Goal: Navigation & Orientation: Find specific page/section

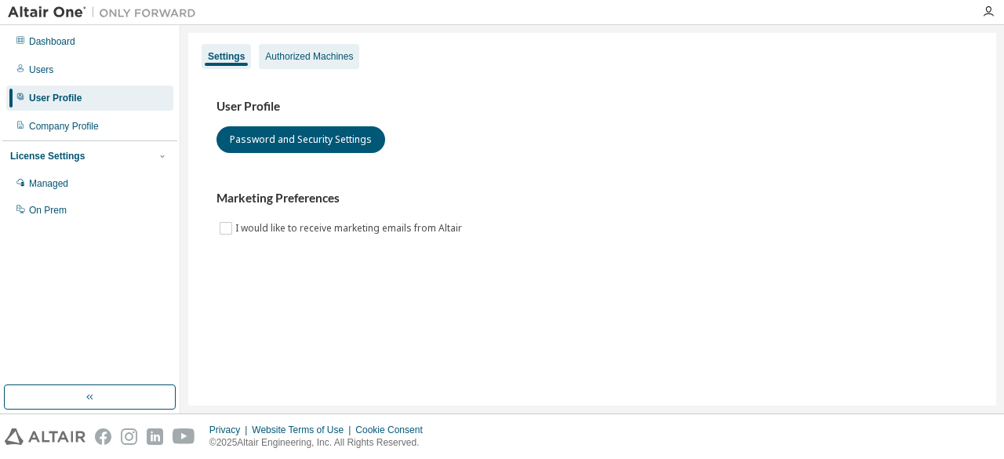
click at [309, 59] on div "Authorized Machines" at bounding box center [309, 56] width 88 height 13
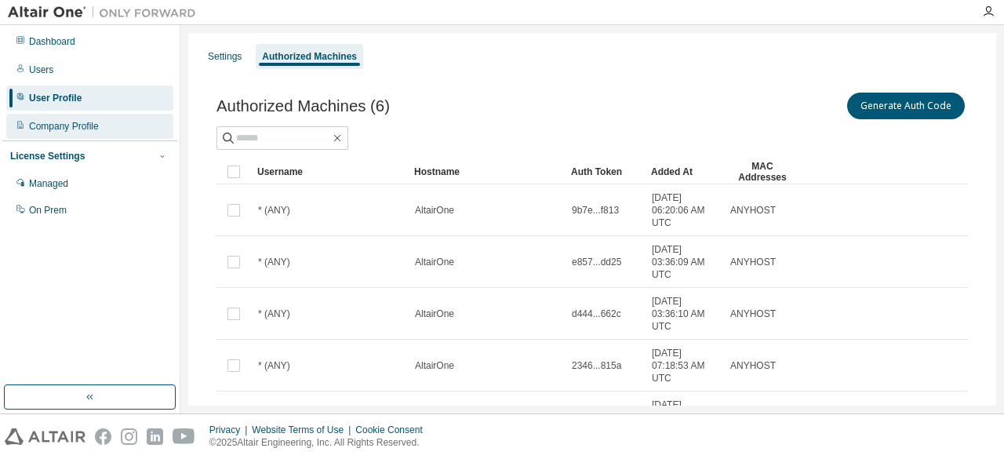
click at [93, 120] on div "Company Profile" at bounding box center [64, 126] width 70 height 13
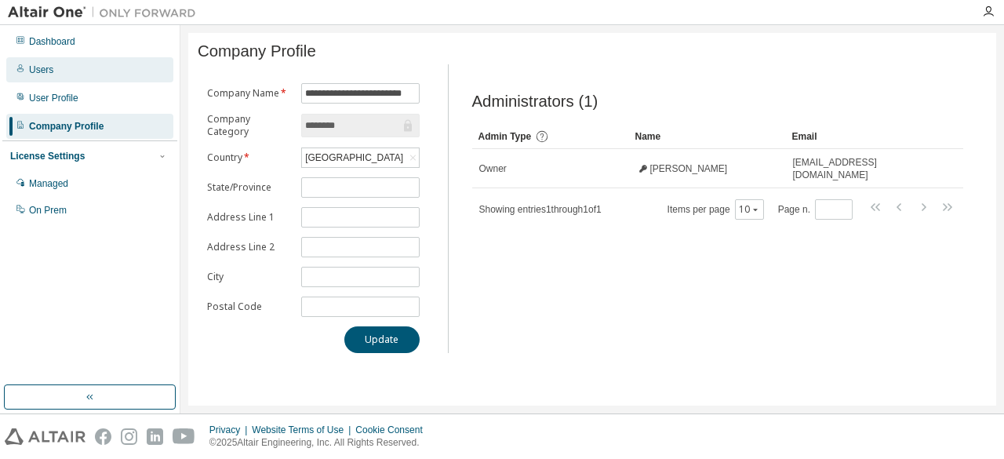
click at [72, 70] on div "Users" at bounding box center [89, 69] width 167 height 25
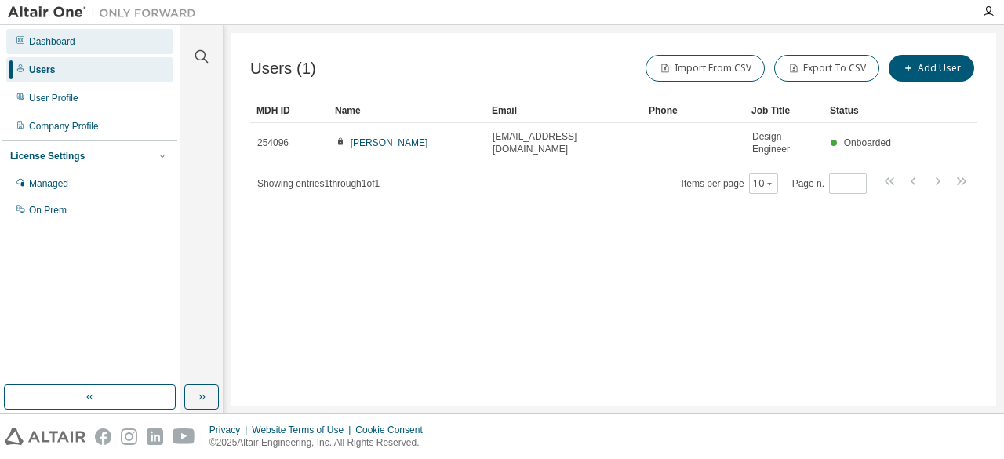
click at [67, 53] on div "Dashboard" at bounding box center [89, 41] width 167 height 25
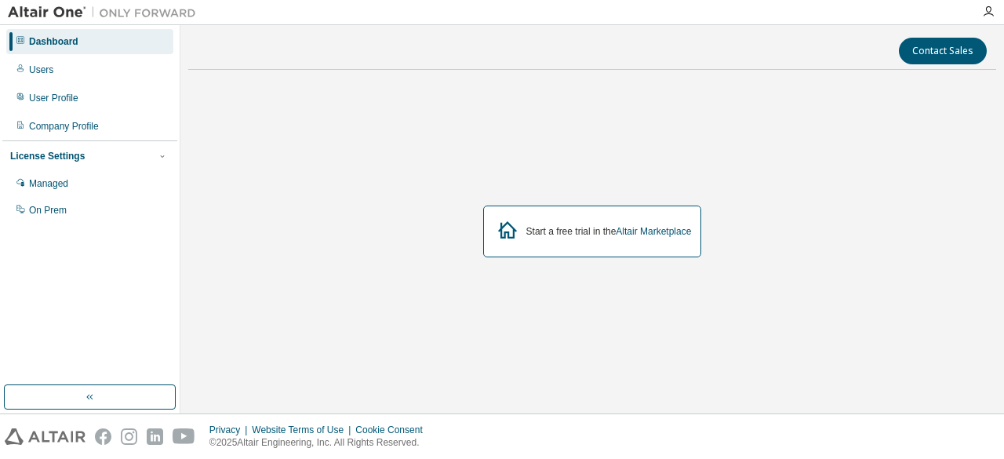
click at [500, 225] on icon at bounding box center [507, 230] width 28 height 28
click at [43, 9] on img at bounding box center [106, 13] width 196 height 16
click at [64, 13] on img at bounding box center [106, 13] width 196 height 16
click at [987, 13] on icon "button" at bounding box center [988, 11] width 13 height 13
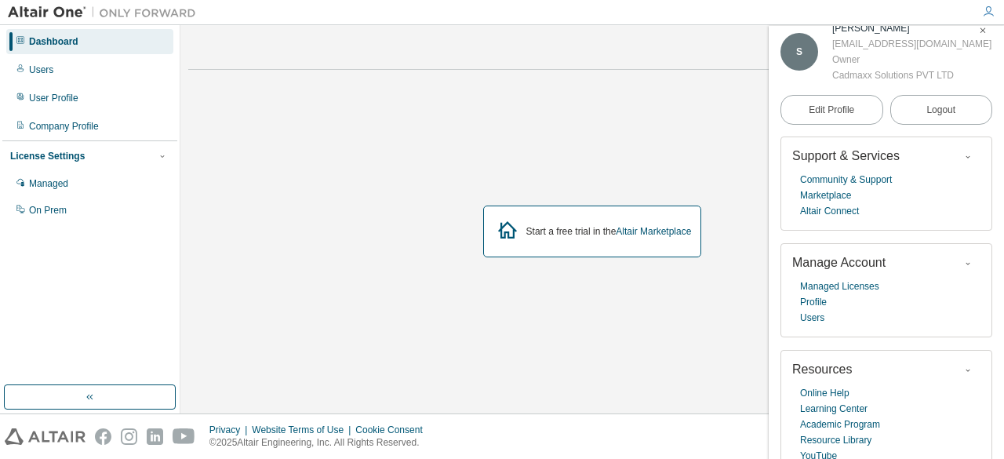
scroll to position [35, 0]
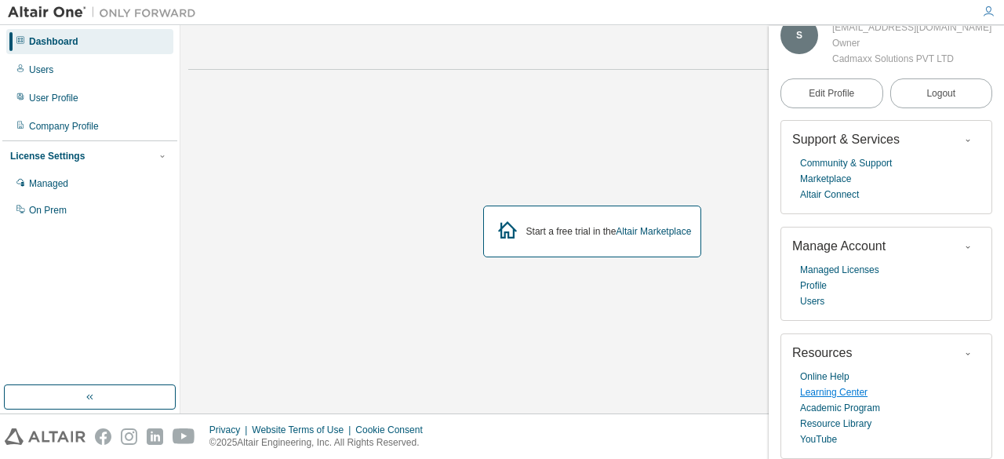
click at [838, 396] on link "Learning Center" at bounding box center [833, 392] width 67 height 16
click at [842, 407] on link "Academic Program" at bounding box center [840, 408] width 80 height 16
